Goal: Check status: Check status

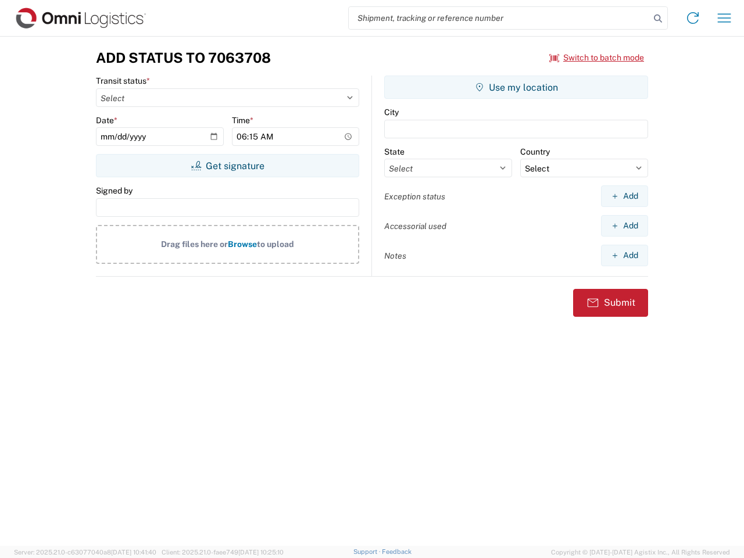
click at [499, 18] on input "search" at bounding box center [499, 18] width 301 height 22
click at [658, 19] on icon at bounding box center [657, 18] width 16 height 16
click at [692, 18] on icon at bounding box center [692, 18] width 19 height 19
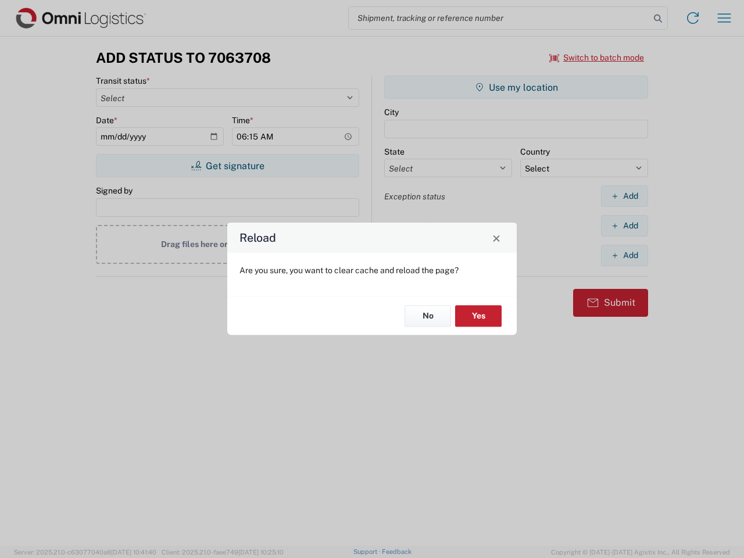
click at [724, 18] on div "Reload Are you sure, you want to clear cache and reload the page? No Yes" at bounding box center [372, 279] width 744 height 558
click at [597, 58] on div "Reload Are you sure, you want to clear cache and reload the page? No Yes" at bounding box center [372, 279] width 744 height 558
click at [227, 166] on div "Reload Are you sure, you want to clear cache and reload the page? No Yes" at bounding box center [372, 279] width 744 height 558
click at [516, 87] on div "Reload Are you sure, you want to clear cache and reload the page? No Yes" at bounding box center [372, 279] width 744 height 558
click at [624, 196] on div "Reload Are you sure, you want to clear cache and reload the page? No Yes" at bounding box center [372, 279] width 744 height 558
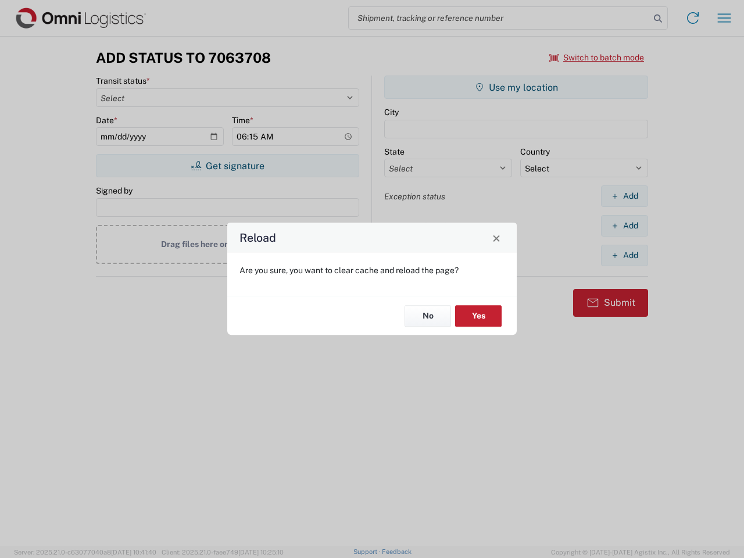
click at [624, 225] on div "Reload Are you sure, you want to clear cache and reload the page? No Yes" at bounding box center [372, 279] width 744 height 558
click at [624, 255] on div "Reload Are you sure, you want to clear cache and reload the page? No Yes" at bounding box center [372, 279] width 744 height 558
